Goal: Task Accomplishment & Management: Use online tool/utility

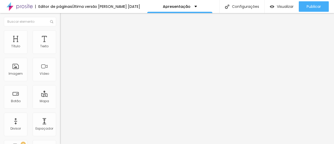
click at [60, 45] on span "Trocar imagem" at bounding box center [74, 42] width 28 height 4
click at [60, 32] on img at bounding box center [62, 32] width 5 height 5
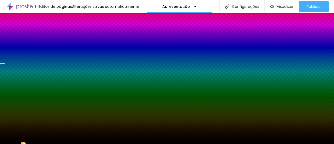
click at [60, 48] on span "Trocar imagem" at bounding box center [74, 46] width 28 height 4
